Goal: Use online tool/utility: Utilize a website feature to perform a specific function

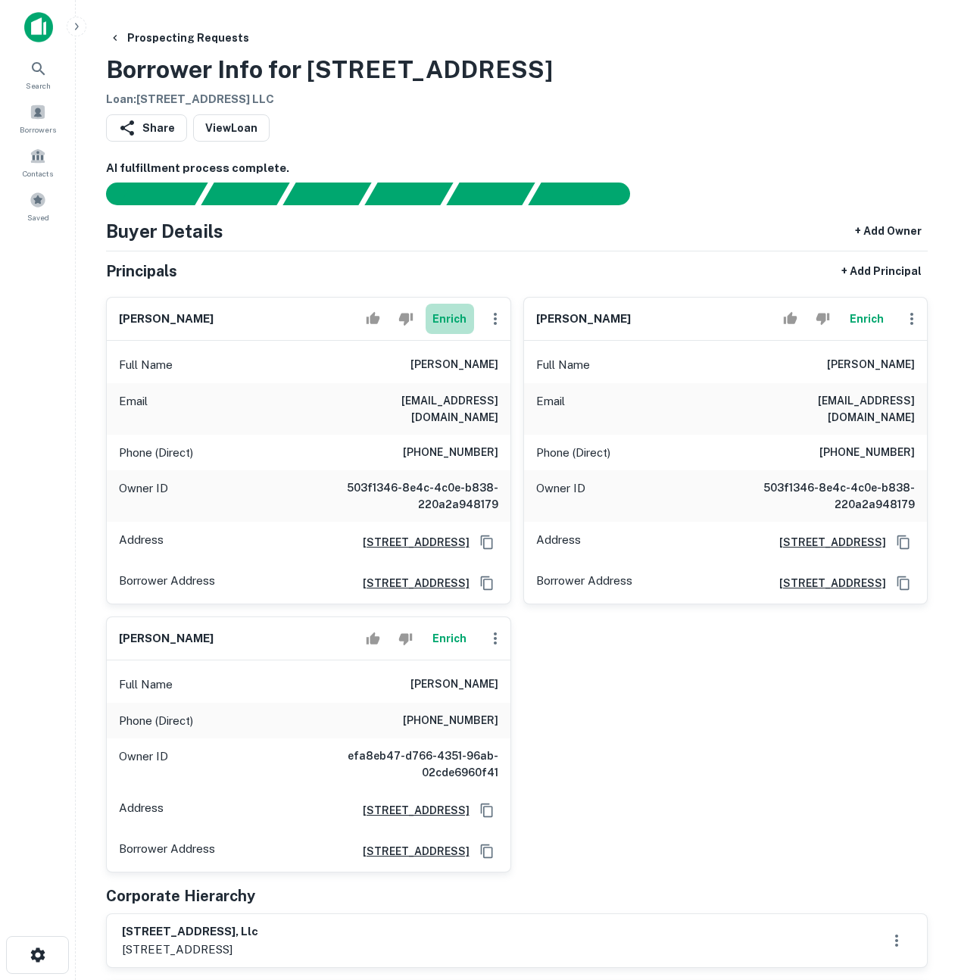
click at [445, 321] on button "Enrich" at bounding box center [449, 319] width 48 height 30
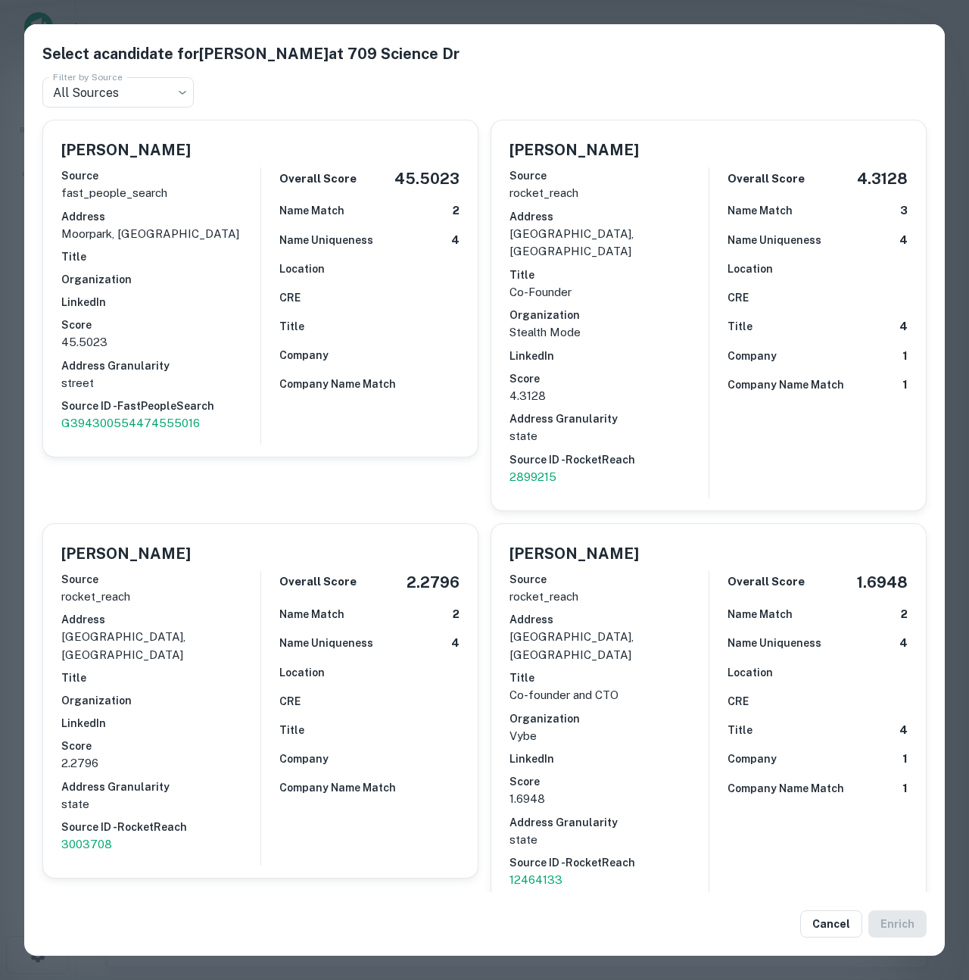
click at [11, 380] on div "Select a candidate for Elie Laskar at 709 Science Dr Filter by Source All Sourc…" at bounding box center [484, 490] width 969 height 980
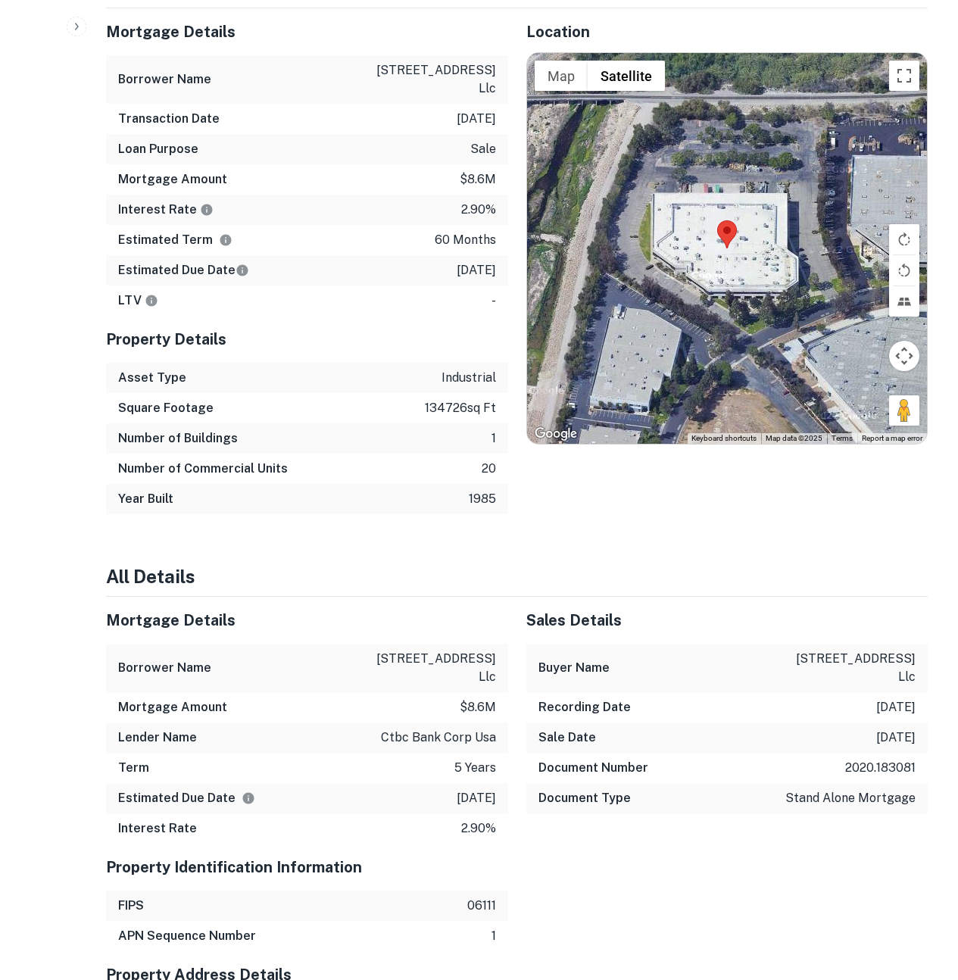
scroll to position [920, 0]
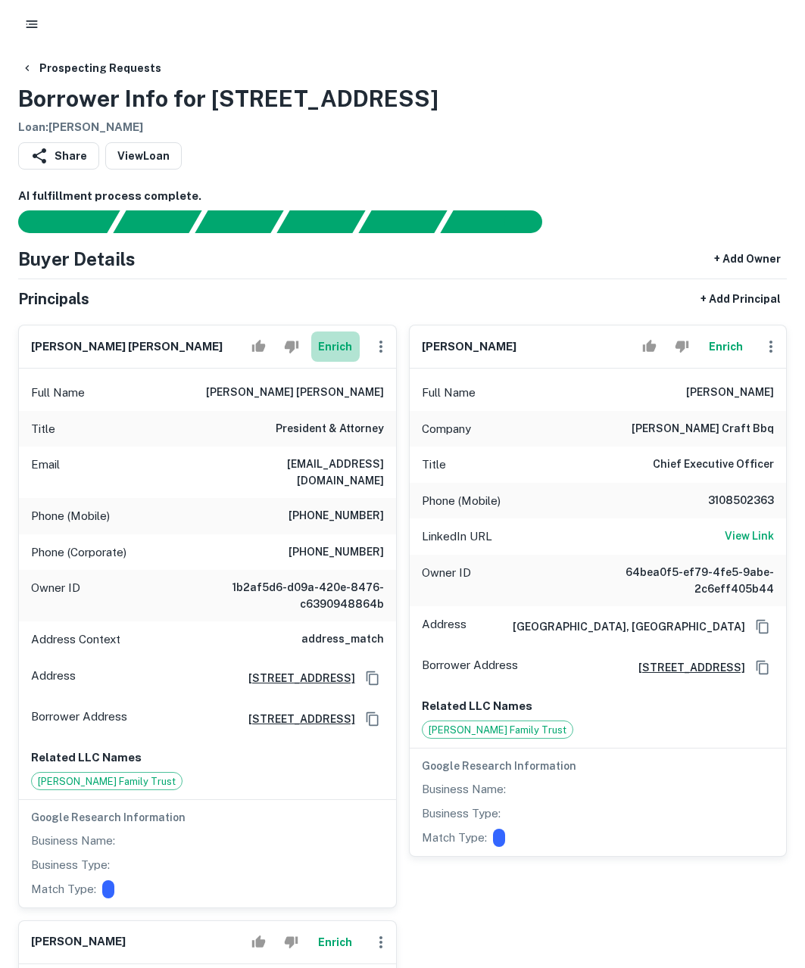
click at [335, 342] on button "Enrich" at bounding box center [335, 347] width 48 height 30
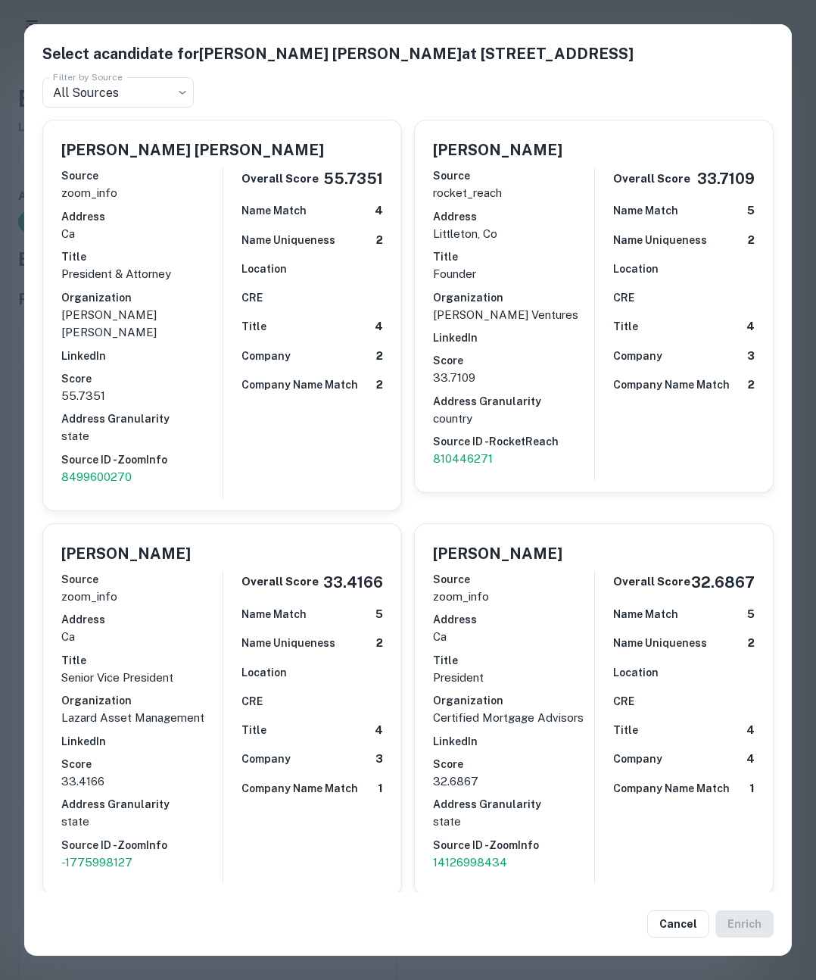
click at [11, 206] on div "Select a candidate for Jason Michael Katz at 30665 Northwestern Hwy Ste 202 Fil…" at bounding box center [408, 490] width 816 height 980
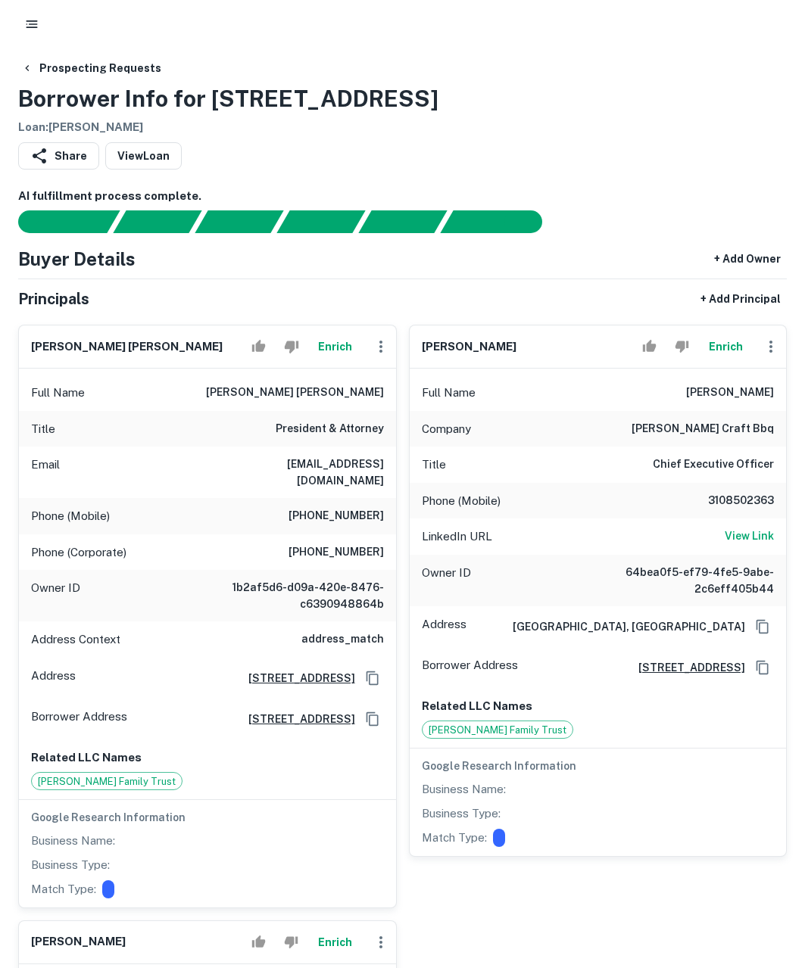
click at [336, 347] on button "Enrich" at bounding box center [335, 347] width 48 height 30
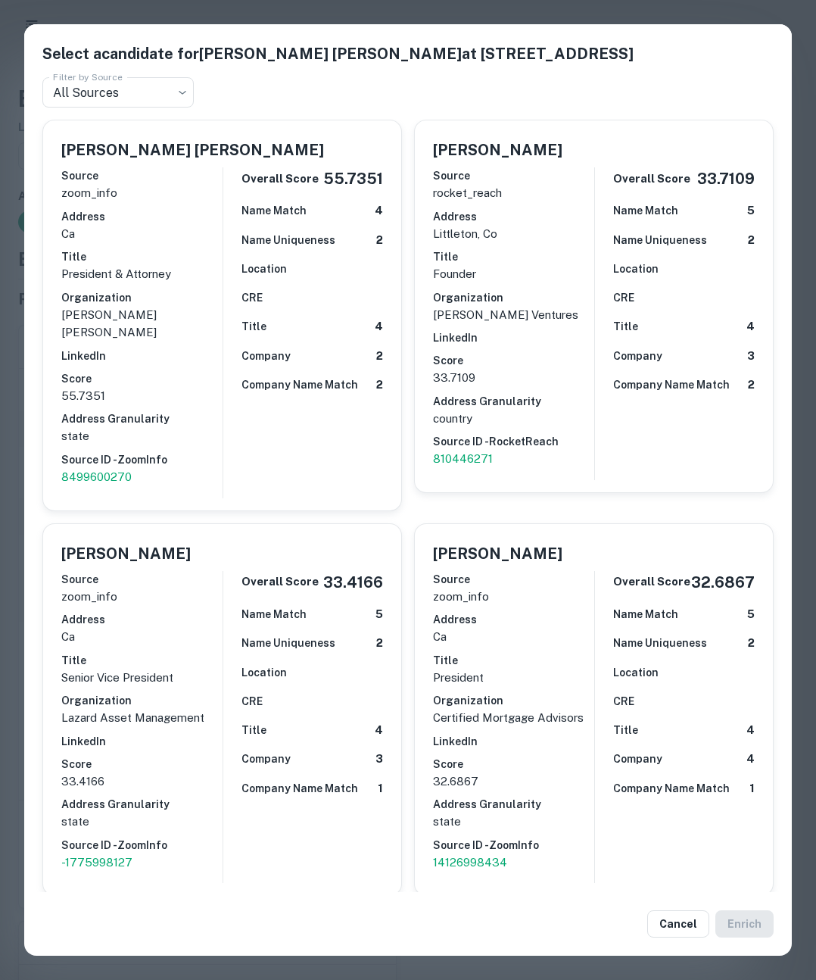
click at [5, 363] on div "Select a candidate for Jason Michael Katz at 30665 Northwestern Hwy Ste 202 Fil…" at bounding box center [408, 490] width 816 height 980
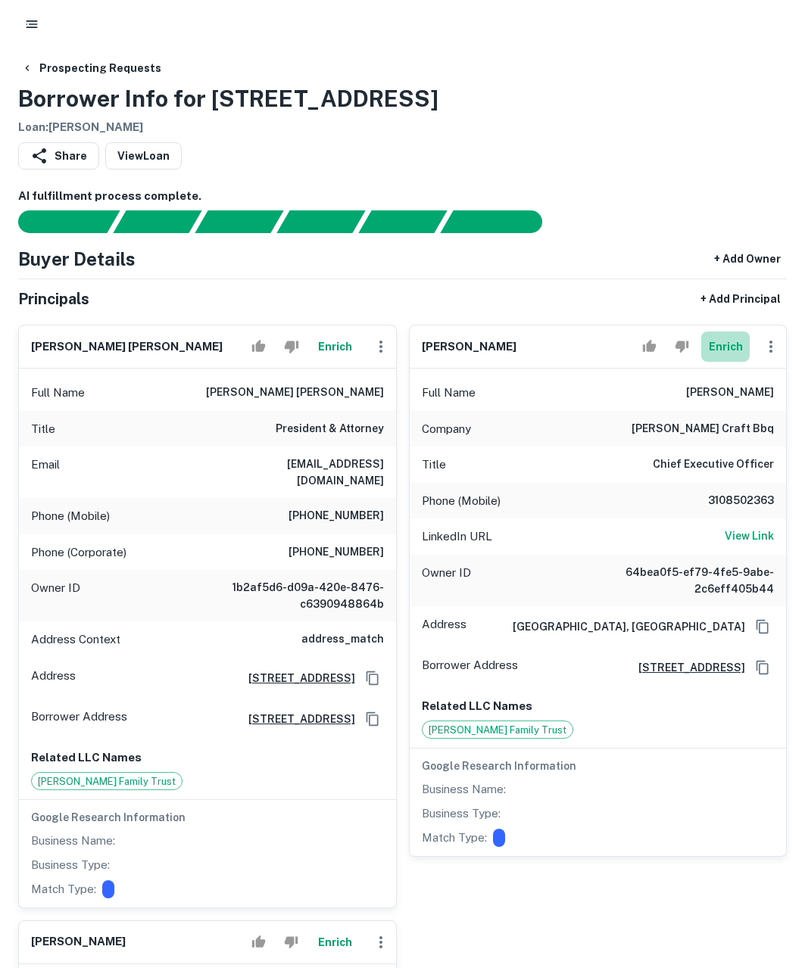
click at [722, 348] on button "Enrich" at bounding box center [725, 347] width 48 height 30
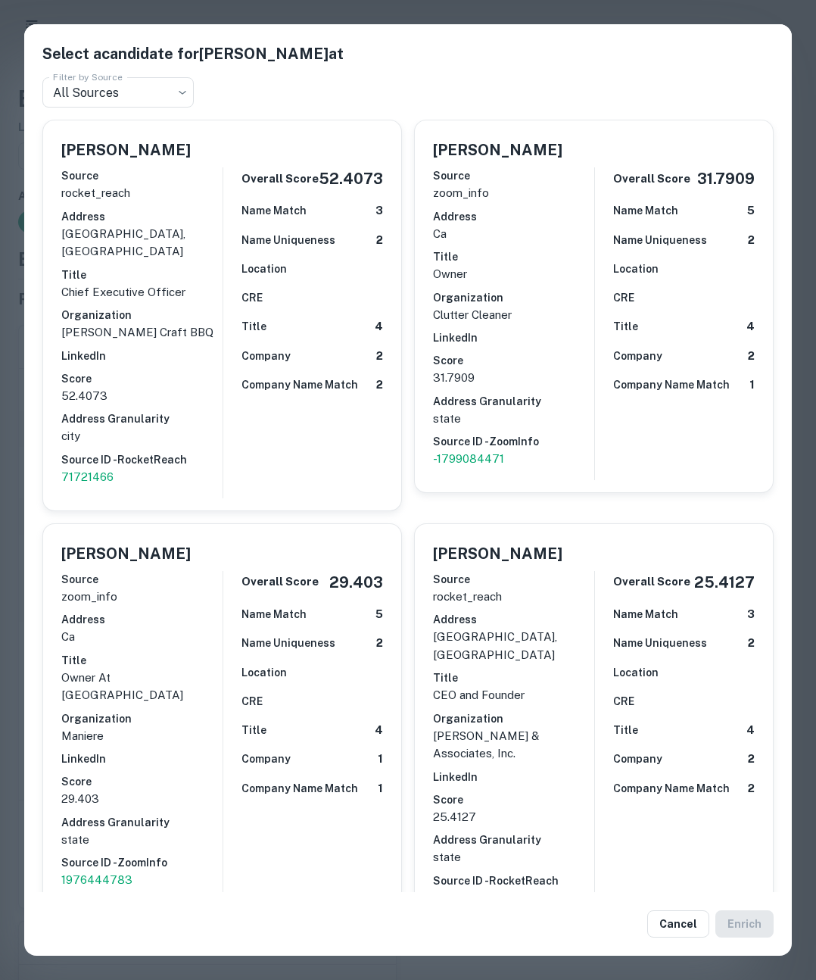
click at [10, 388] on div "Select a candidate for Mike Katz at Filter by Source All Sources *** Filter by …" at bounding box center [408, 490] width 816 height 980
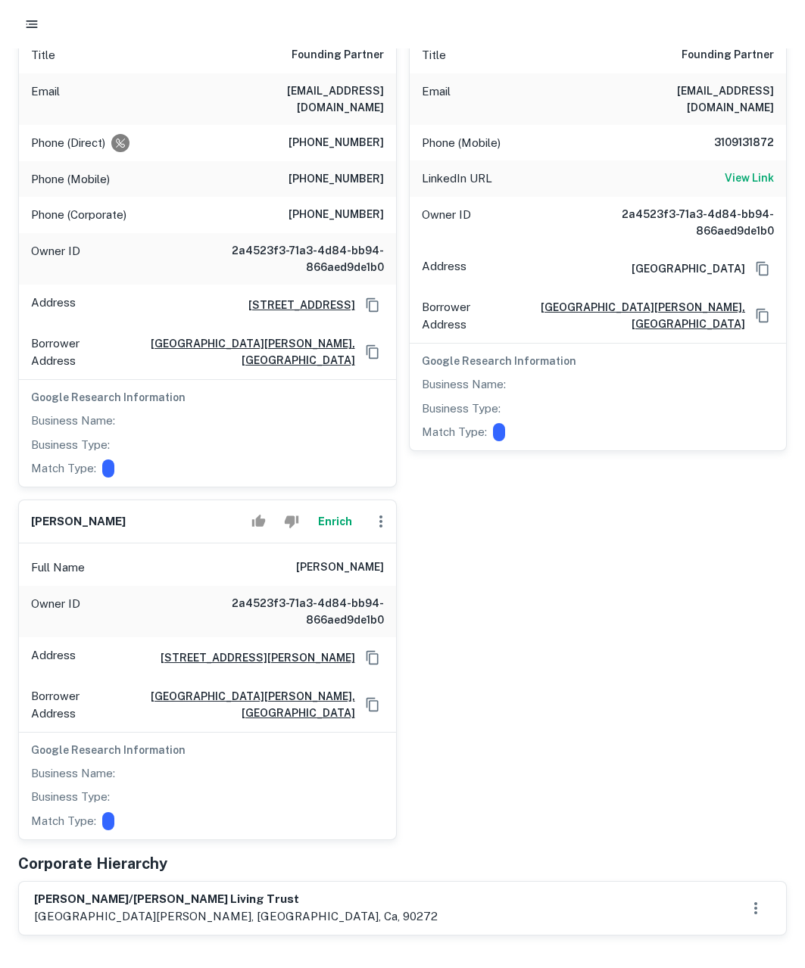
scroll to position [71, 0]
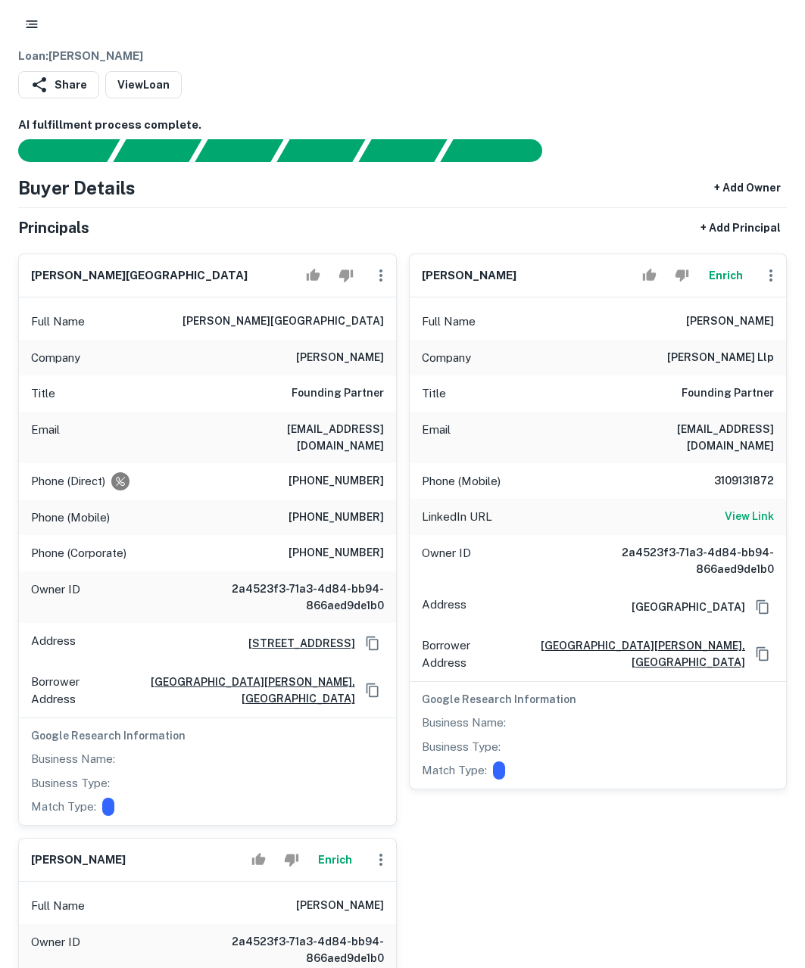
click at [729, 272] on button "Enrich" at bounding box center [725, 275] width 48 height 30
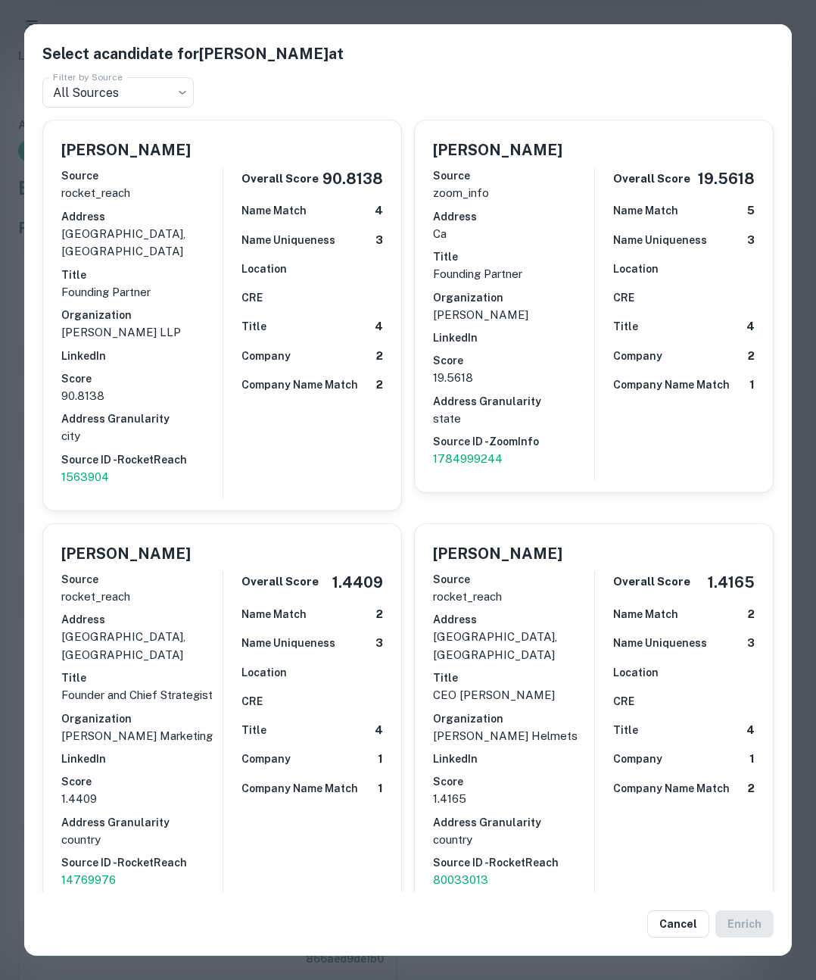
click at [546, 9] on div "Select a candidate for [PERSON_NAME] at Filter by Source All Sources *** Filter…" at bounding box center [408, 490] width 816 height 980
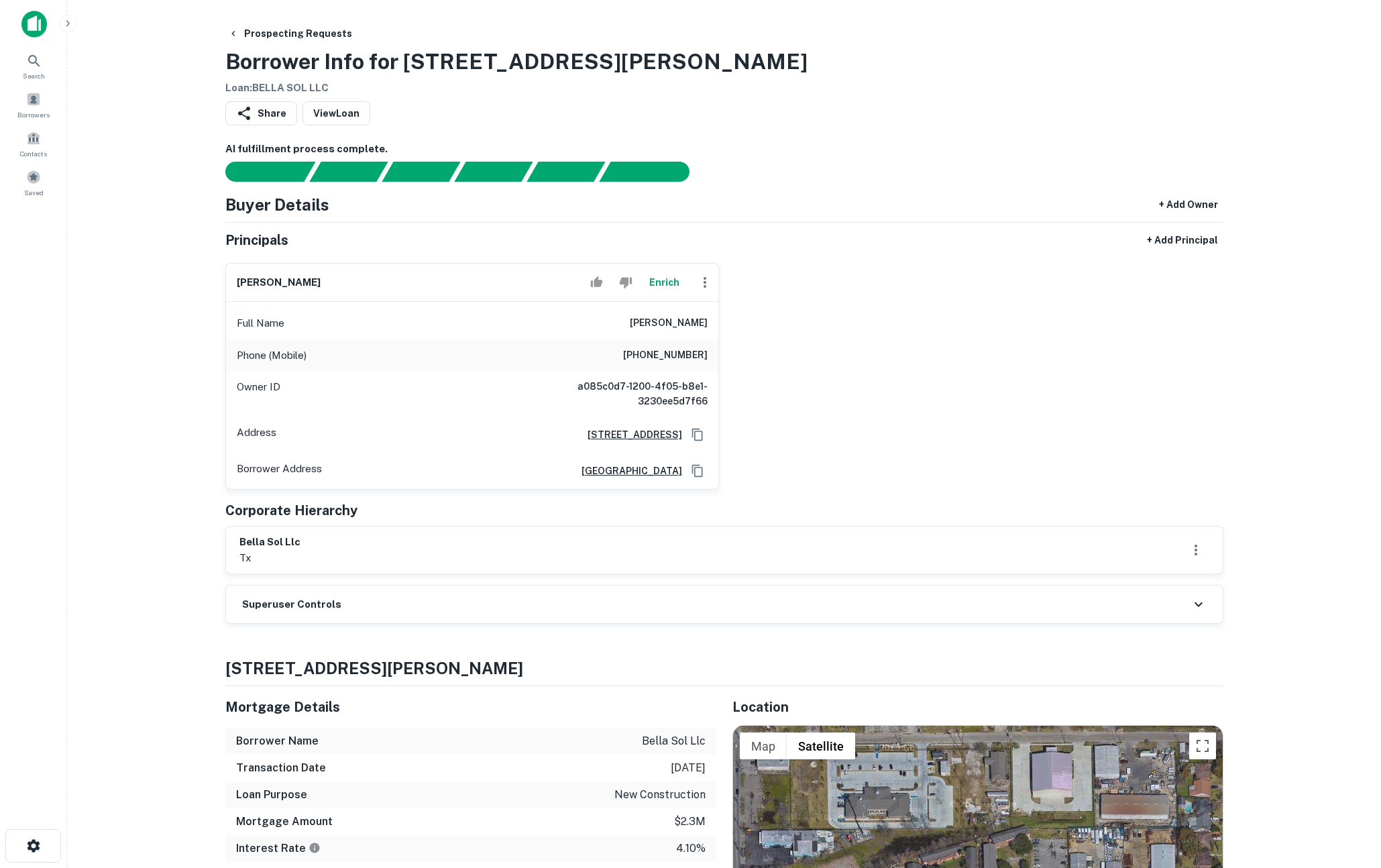
click at [666, 282] on button "Enrich" at bounding box center [664, 283] width 43 height 27
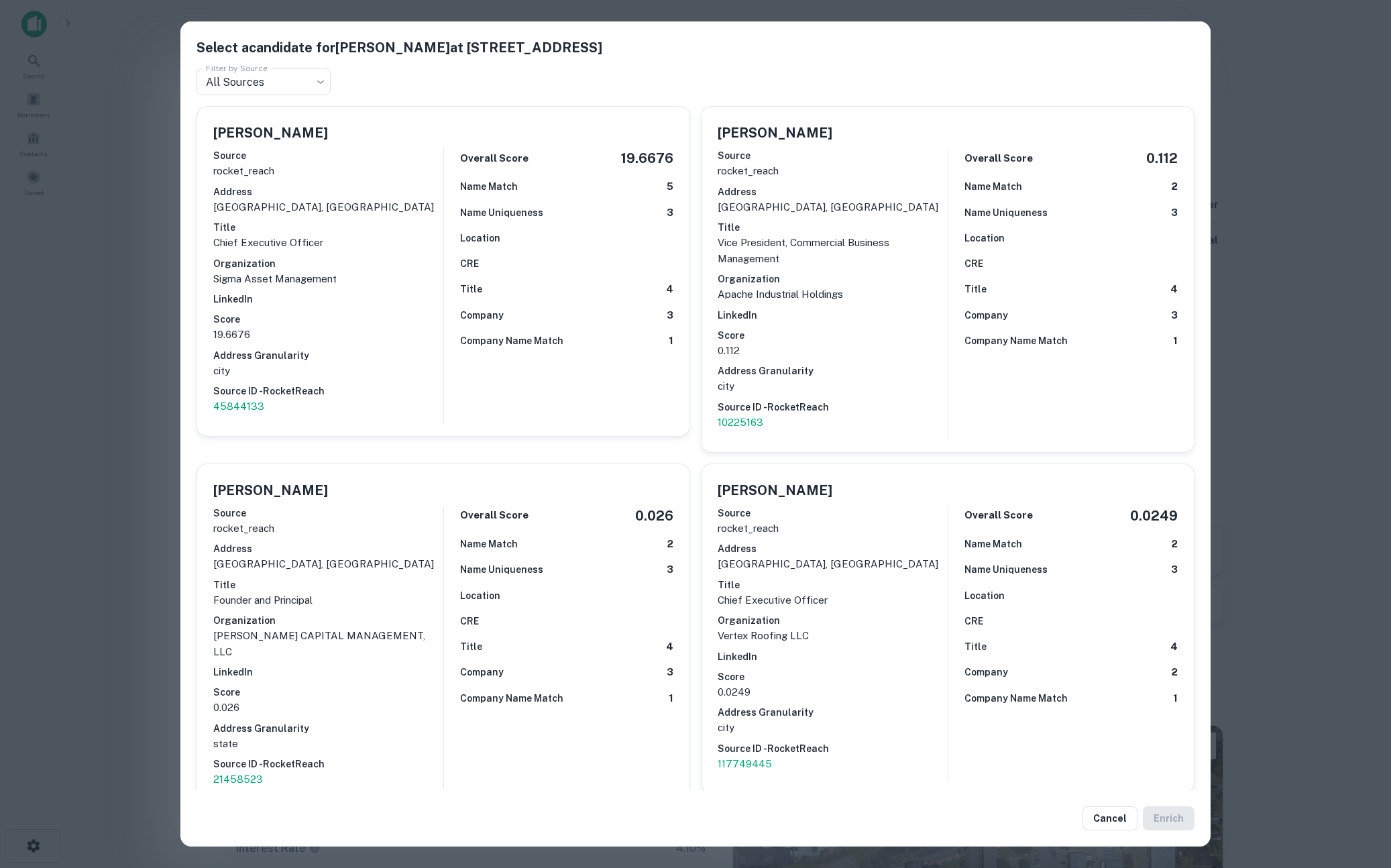
click at [110, 344] on div "Select a candidate for EDWIN BROTAMONTE at 4613 briar bend drive Filter by Sour…" at bounding box center [696, 434] width 1391 height 868
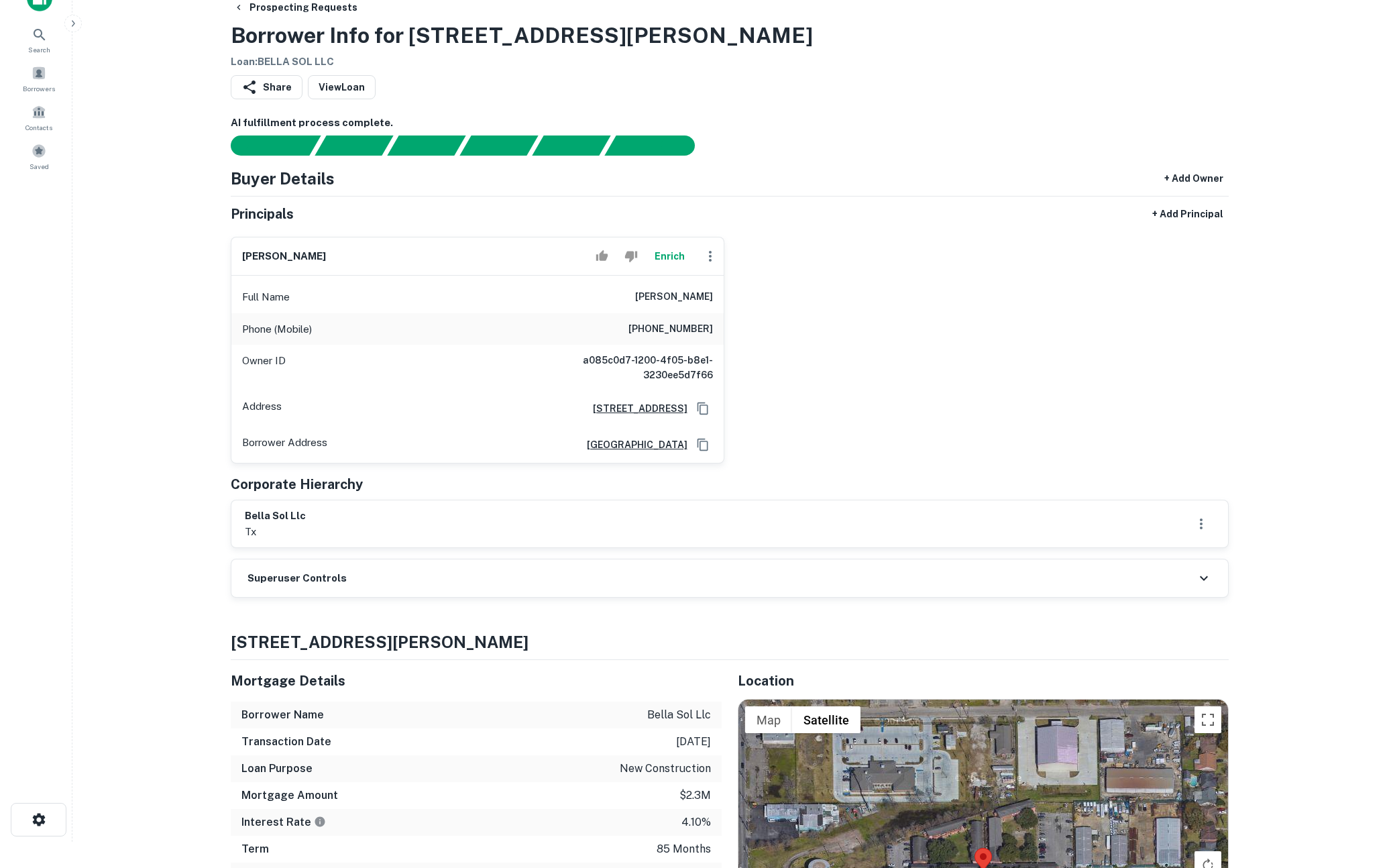
scroll to position [35, 0]
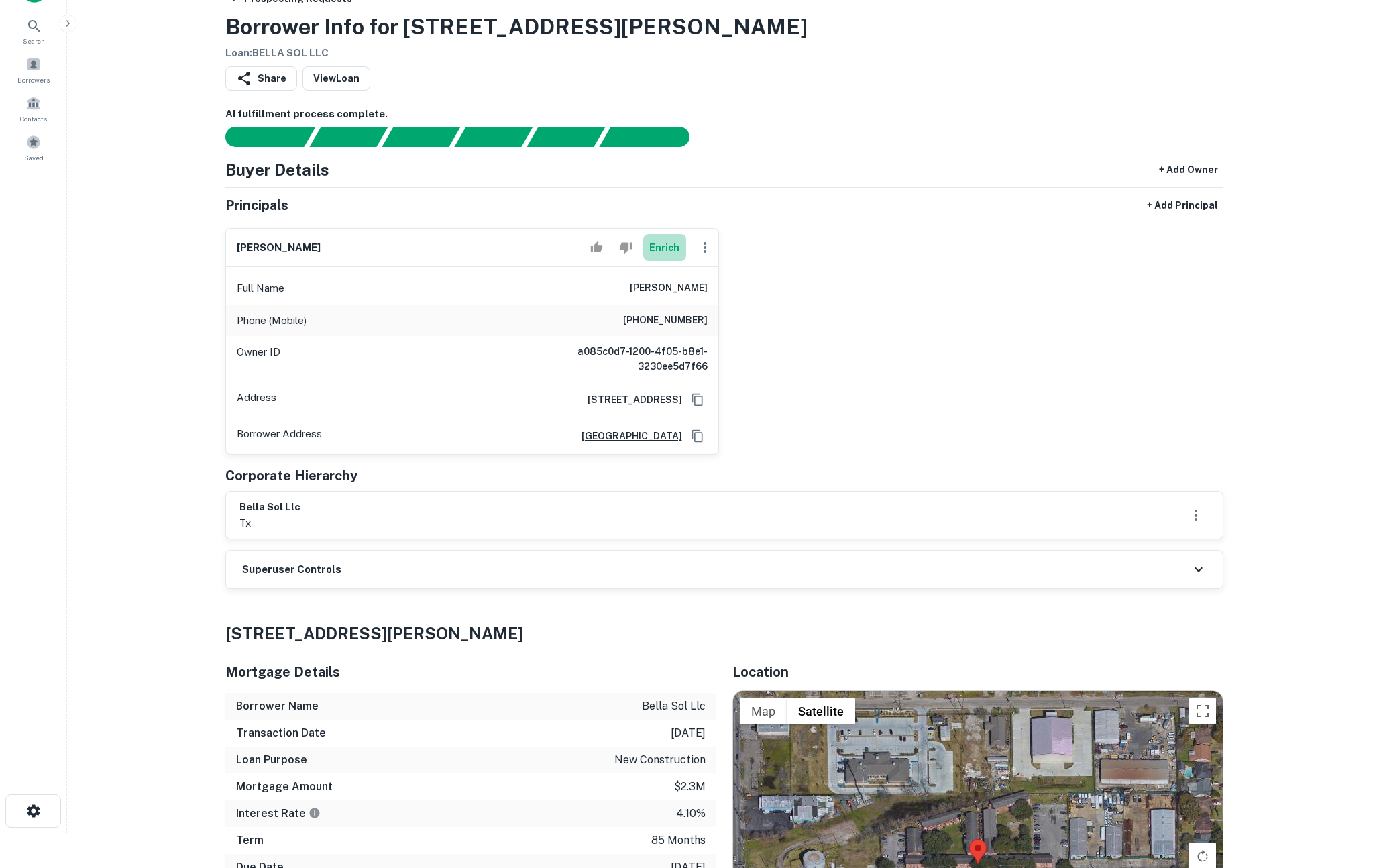
click at [665, 250] on button "Enrich" at bounding box center [664, 247] width 43 height 27
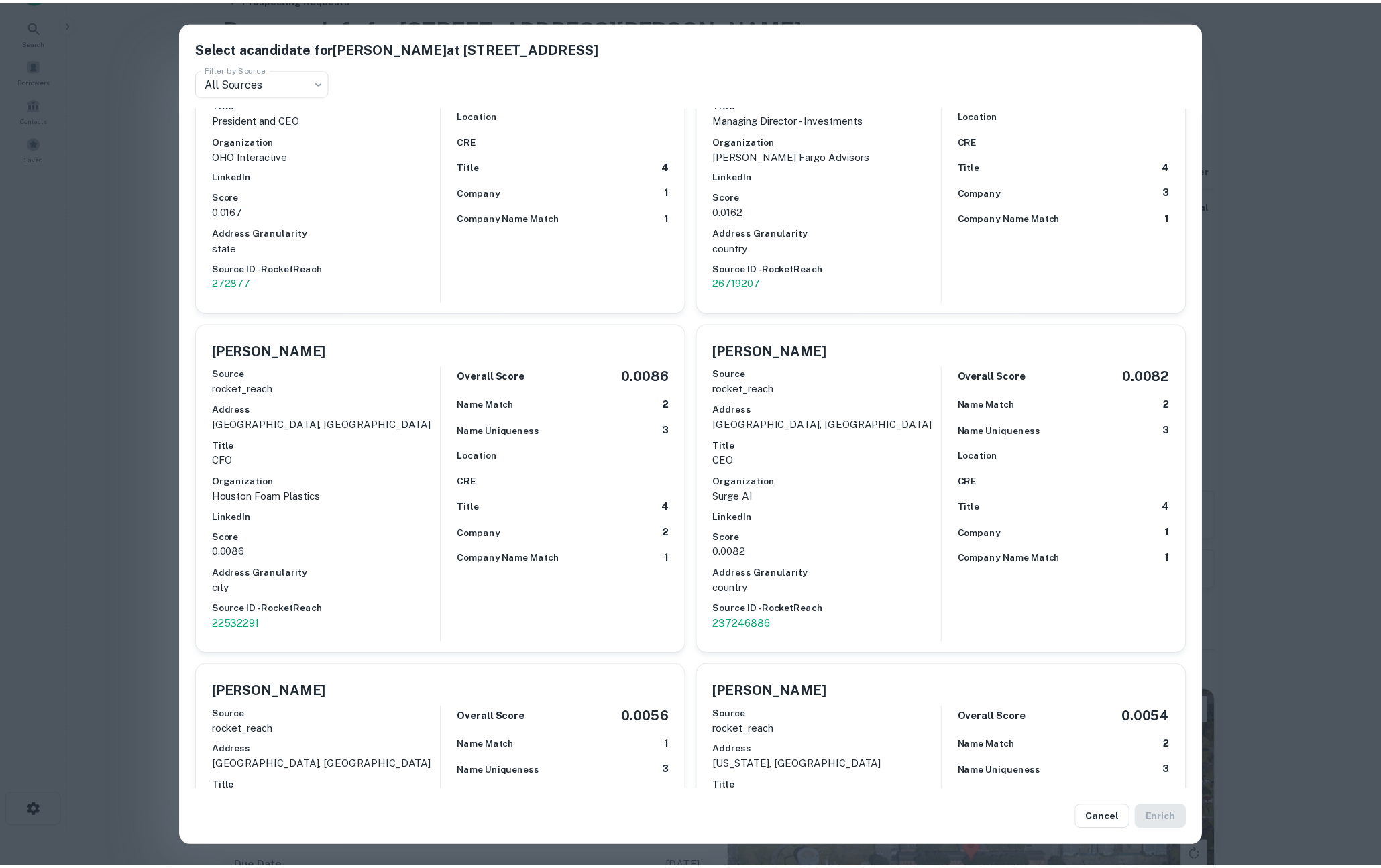
scroll to position [1479, 0]
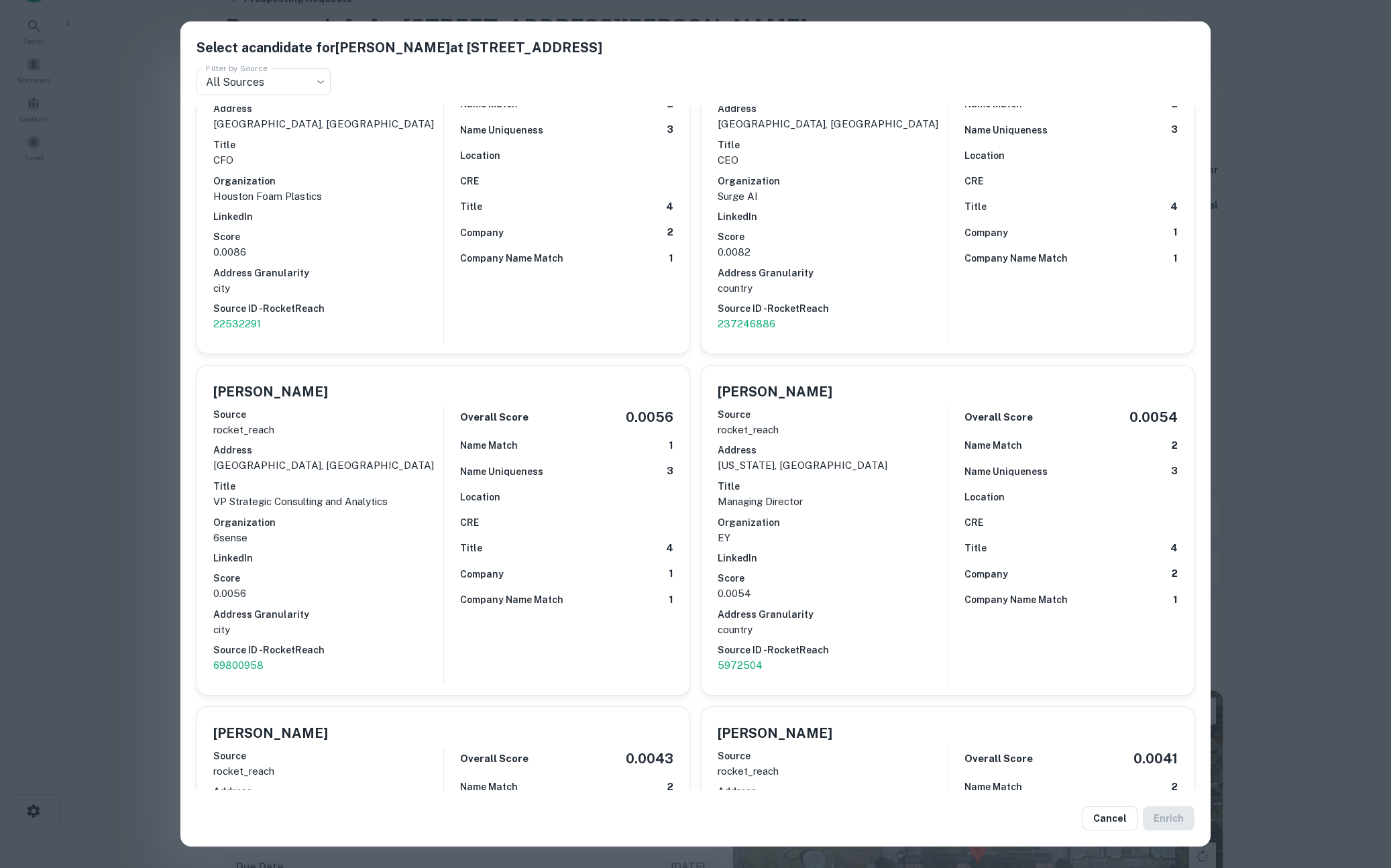
click at [1353, 415] on div "Select a candidate for EDWIN BROTAMONTE at 4613 briar bend drive Filter by Sour…" at bounding box center [696, 434] width 1391 height 868
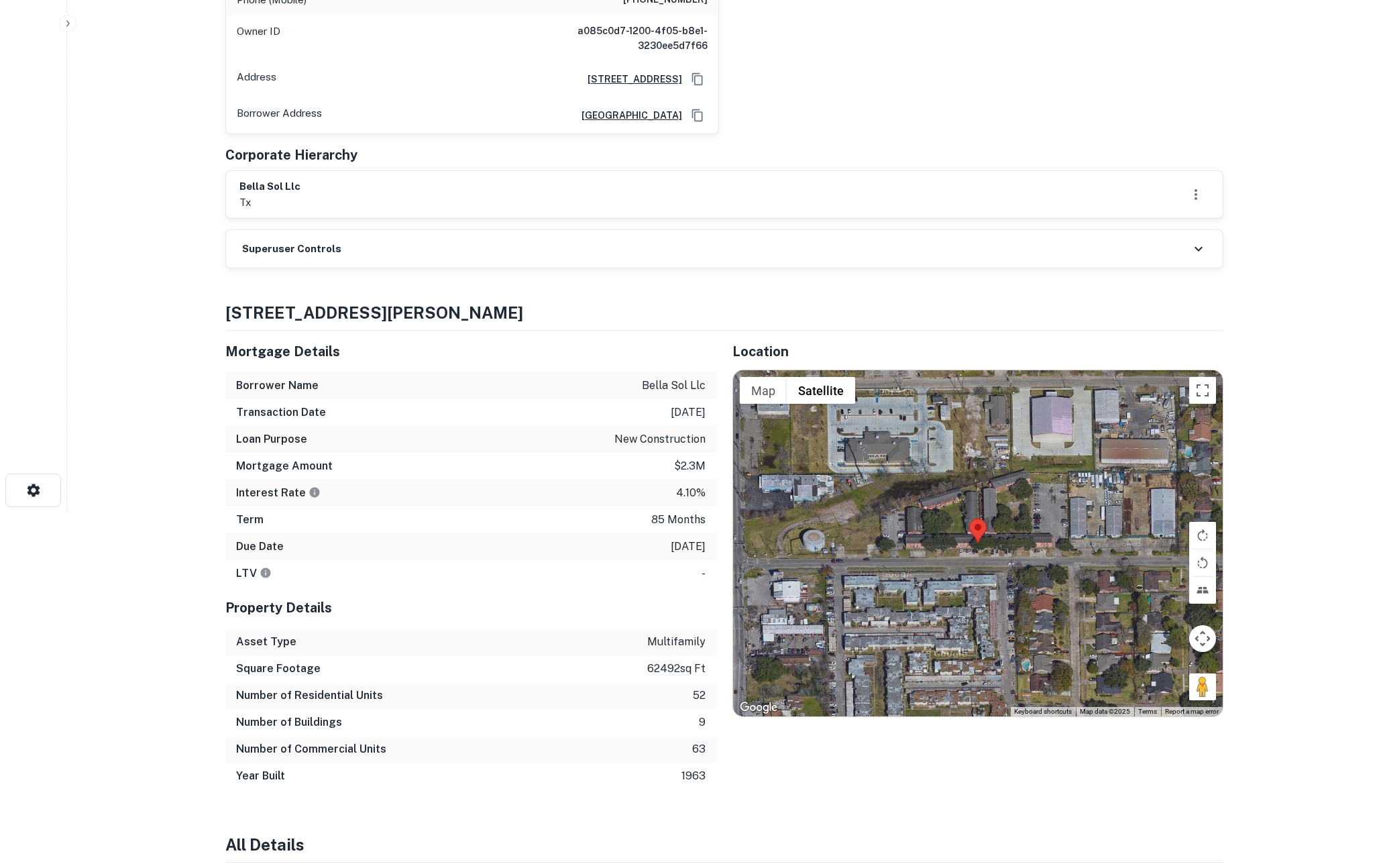
scroll to position [0, 0]
